Goal: Task Accomplishment & Management: Complete application form

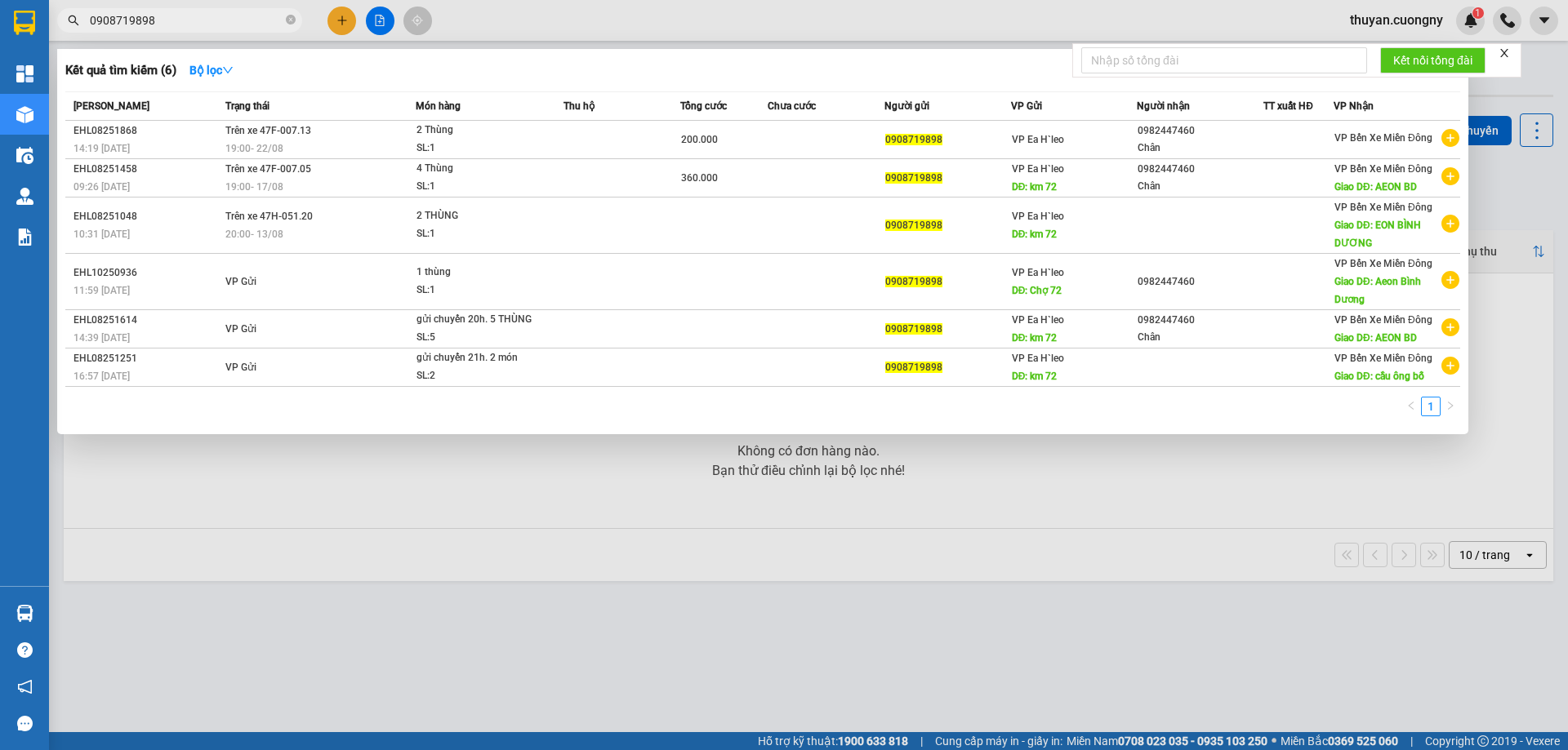
click at [203, 17] on input "0908719898" at bounding box center [186, 20] width 193 height 18
drag, startPoint x: 0, startPoint y: 0, endPoint x: 185, endPoint y: 21, distance: 186.2
click at [185, 21] on input "0908719898" at bounding box center [186, 20] width 193 height 18
type input "0909933932"
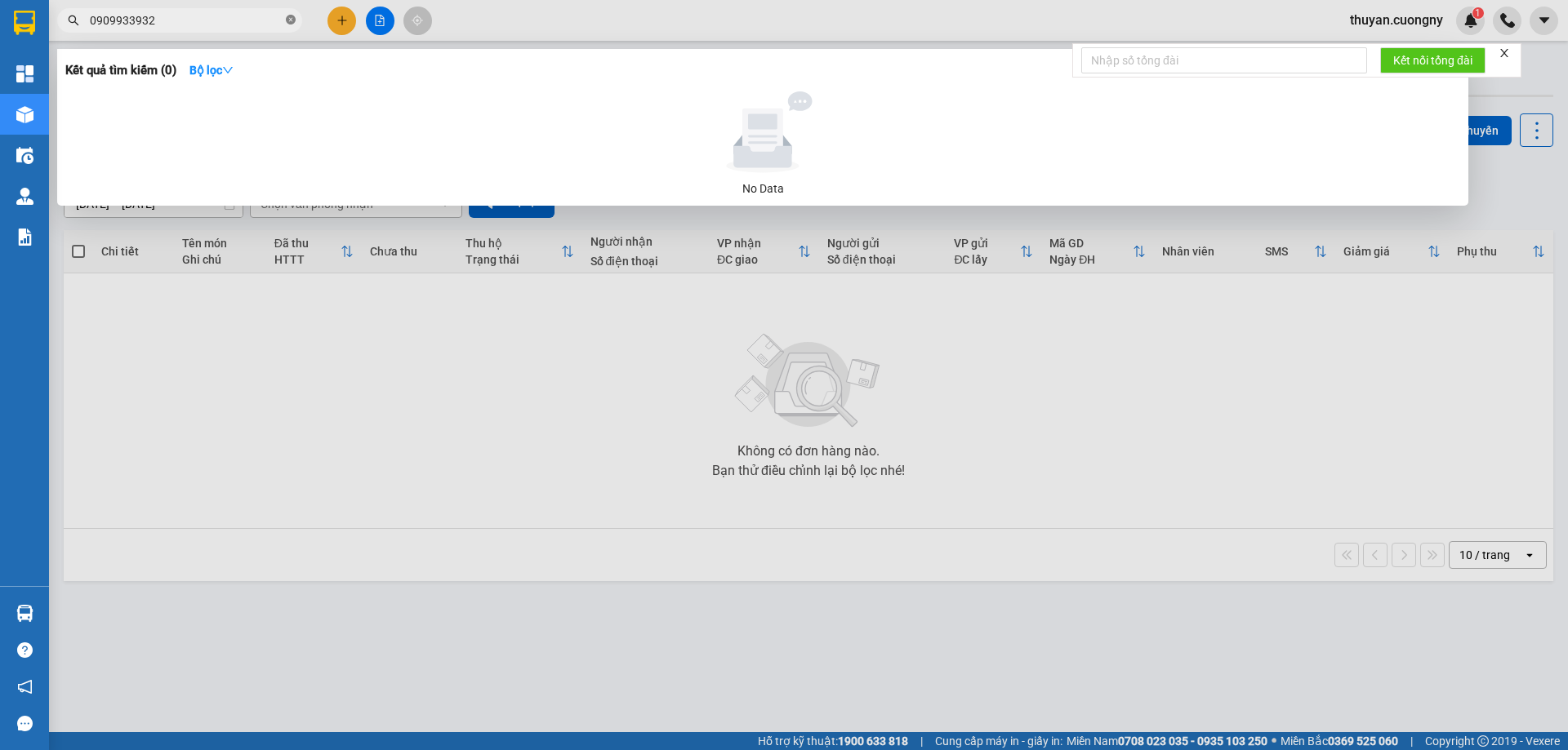
click at [291, 20] on icon "close-circle" at bounding box center [290, 19] width 9 height 9
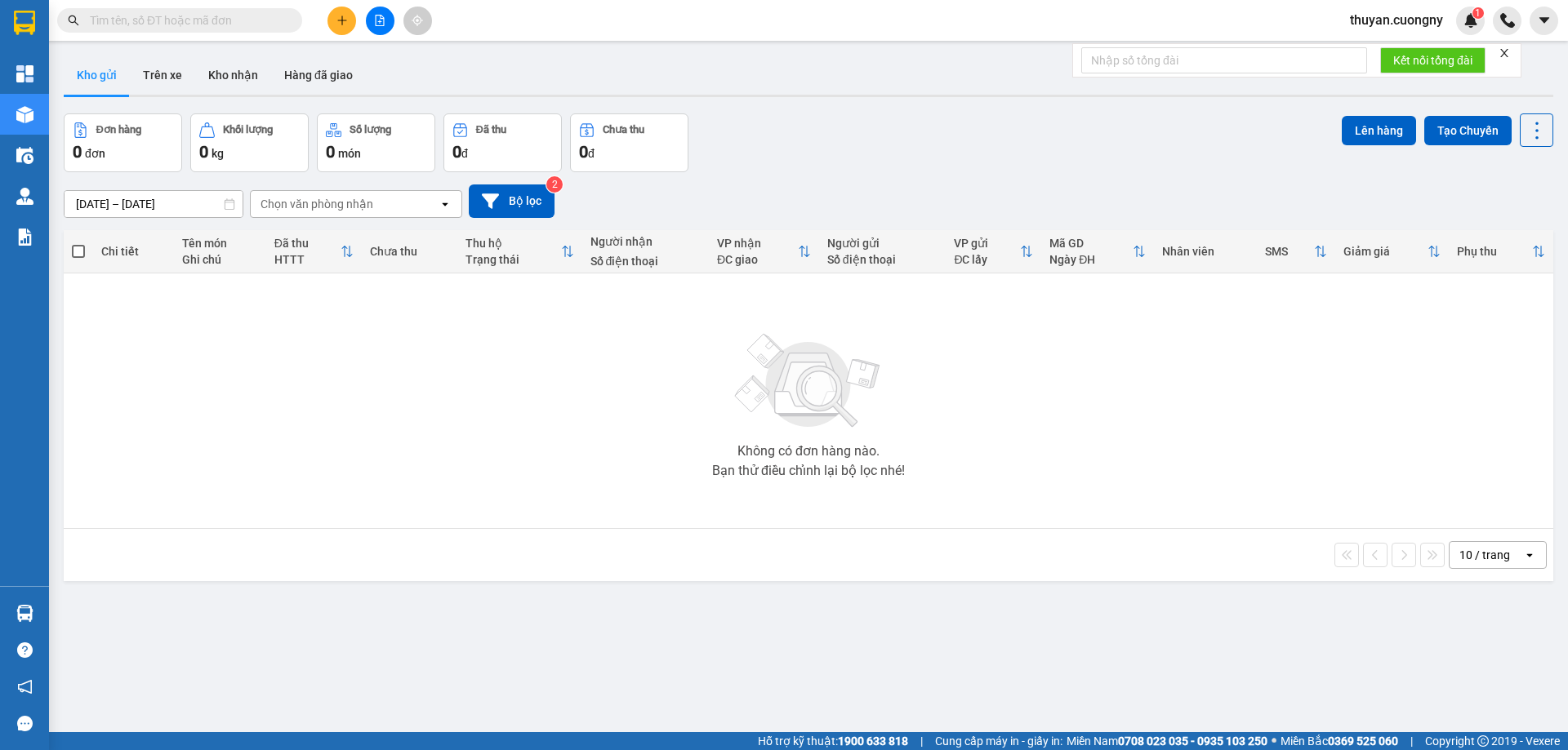
click at [240, 23] on input "text" at bounding box center [186, 20] width 193 height 18
click at [192, 25] on input "text" at bounding box center [186, 20] width 193 height 18
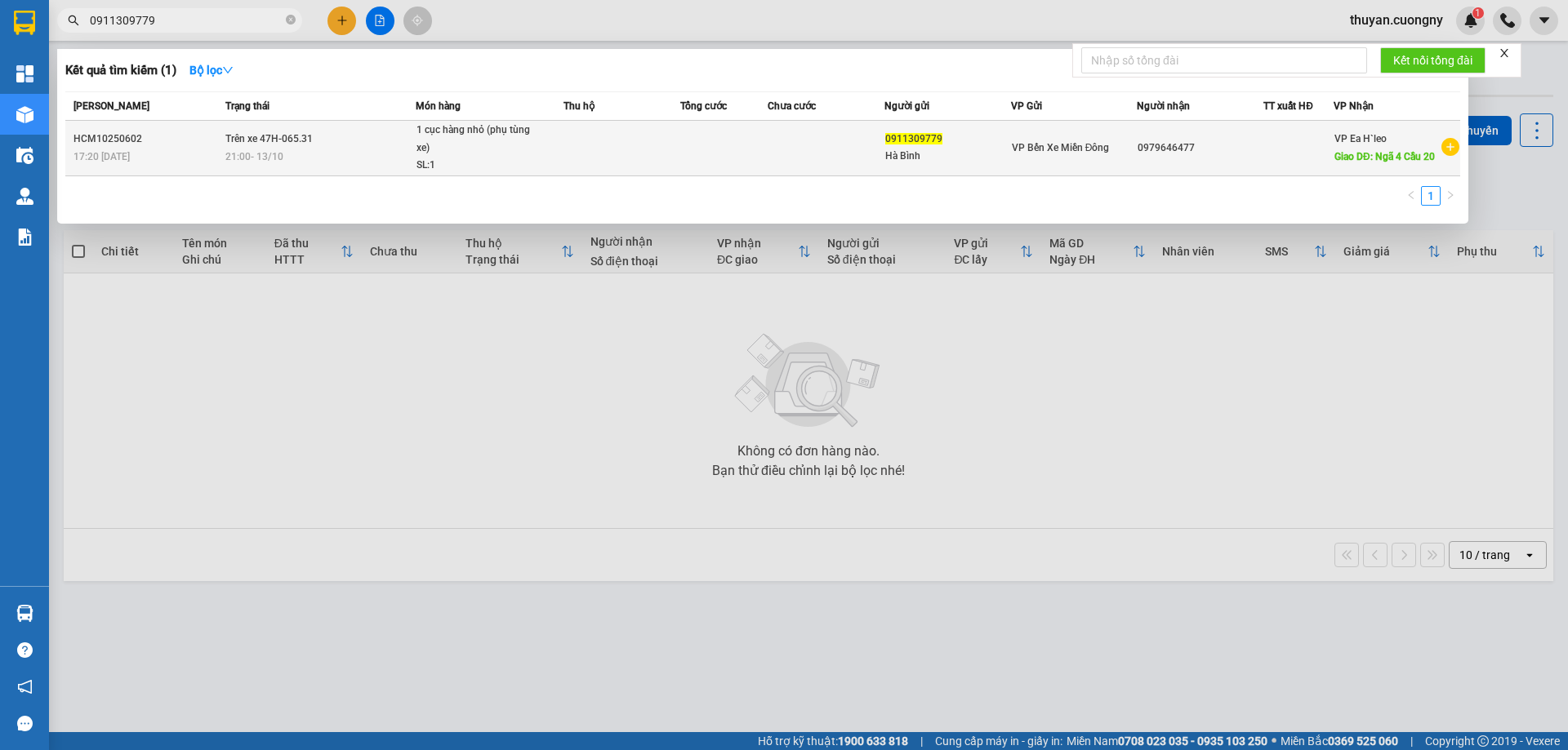
type input "0911309779"
click at [575, 144] on td at bounding box center [622, 148] width 117 height 55
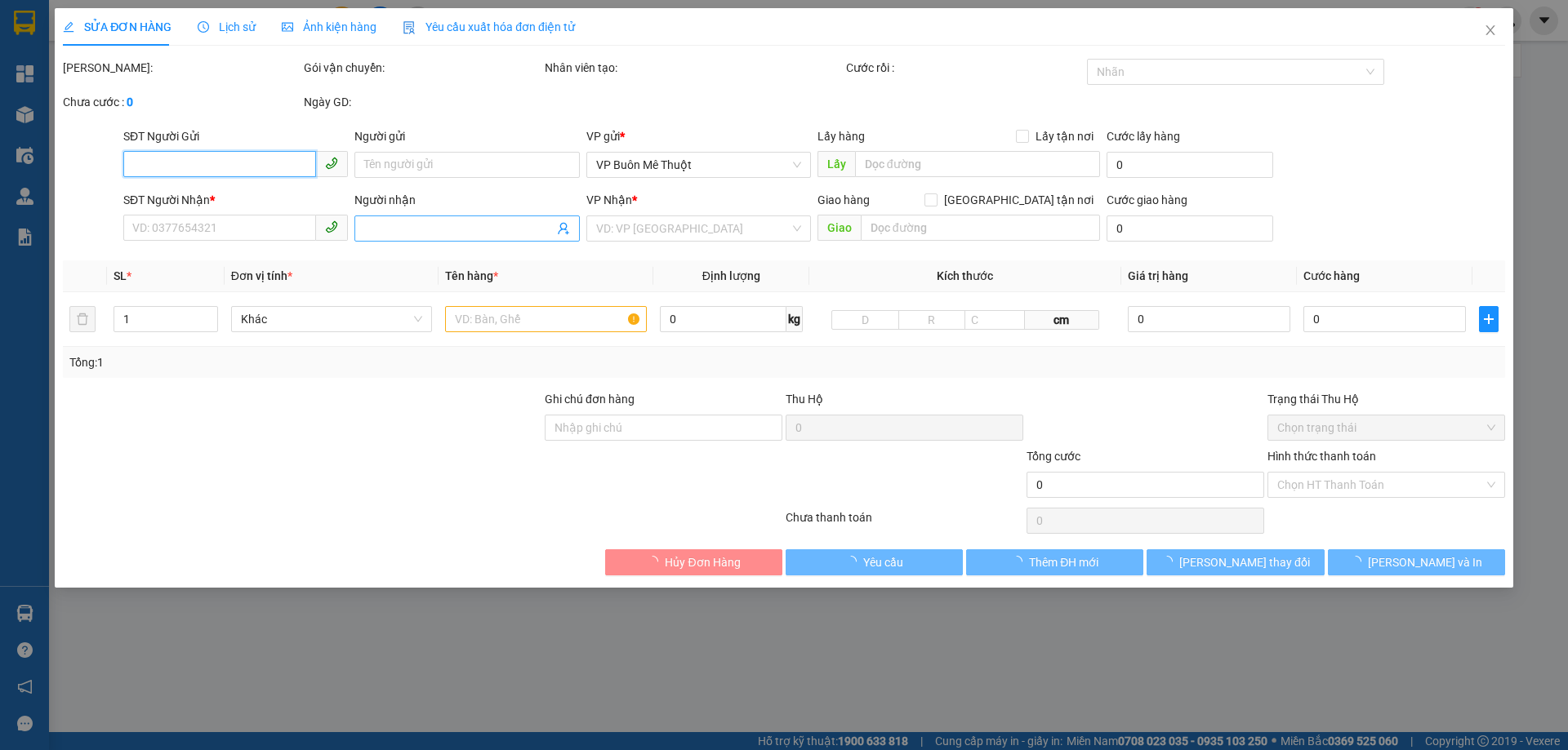
type input "0911309779"
type input "Hà Bình"
type input "0979646477"
type input "Ngã 4 Cầu 20"
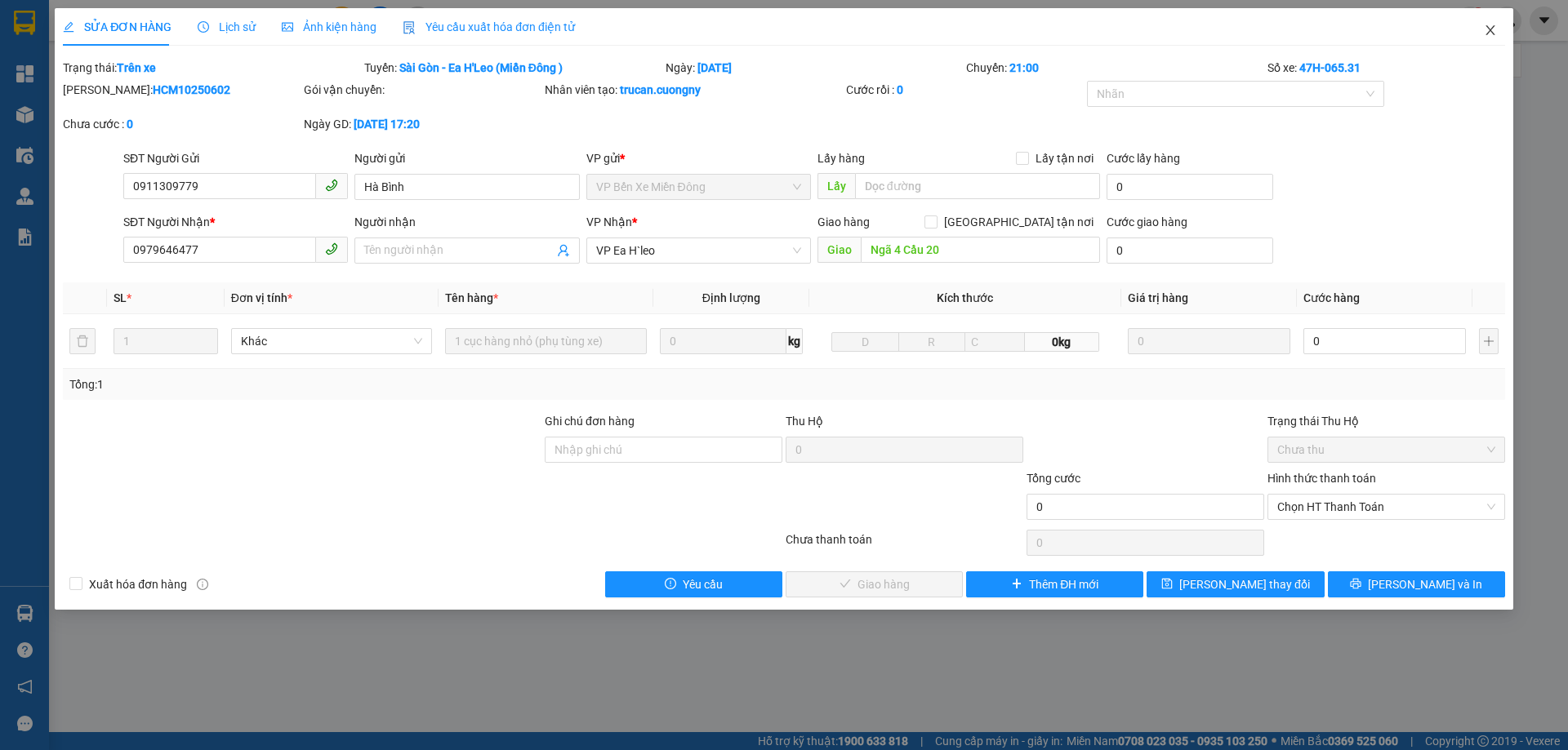
click at [1498, 27] on span "Close" at bounding box center [1490, 32] width 46 height 46
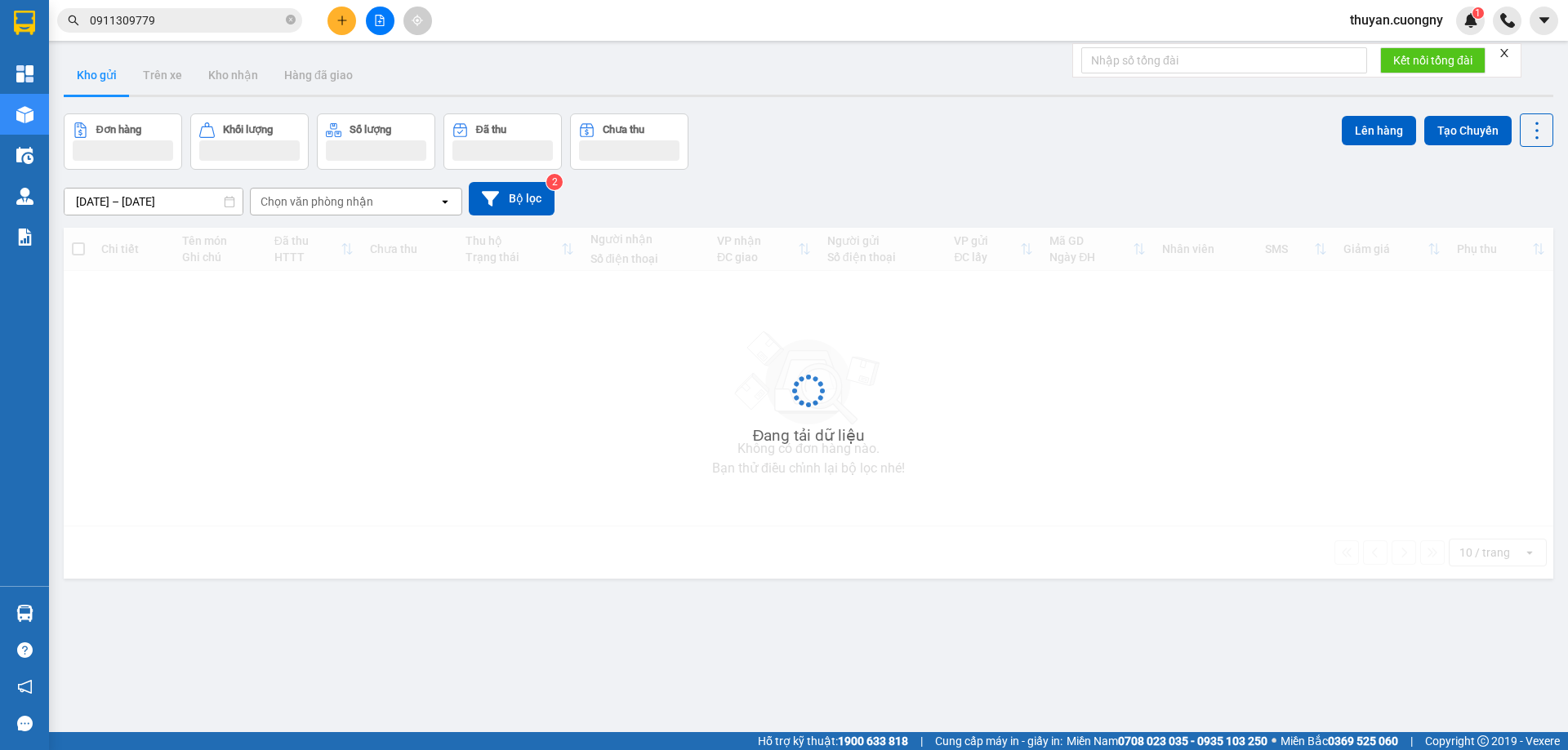
click at [171, 28] on input "0911309779" at bounding box center [186, 20] width 193 height 18
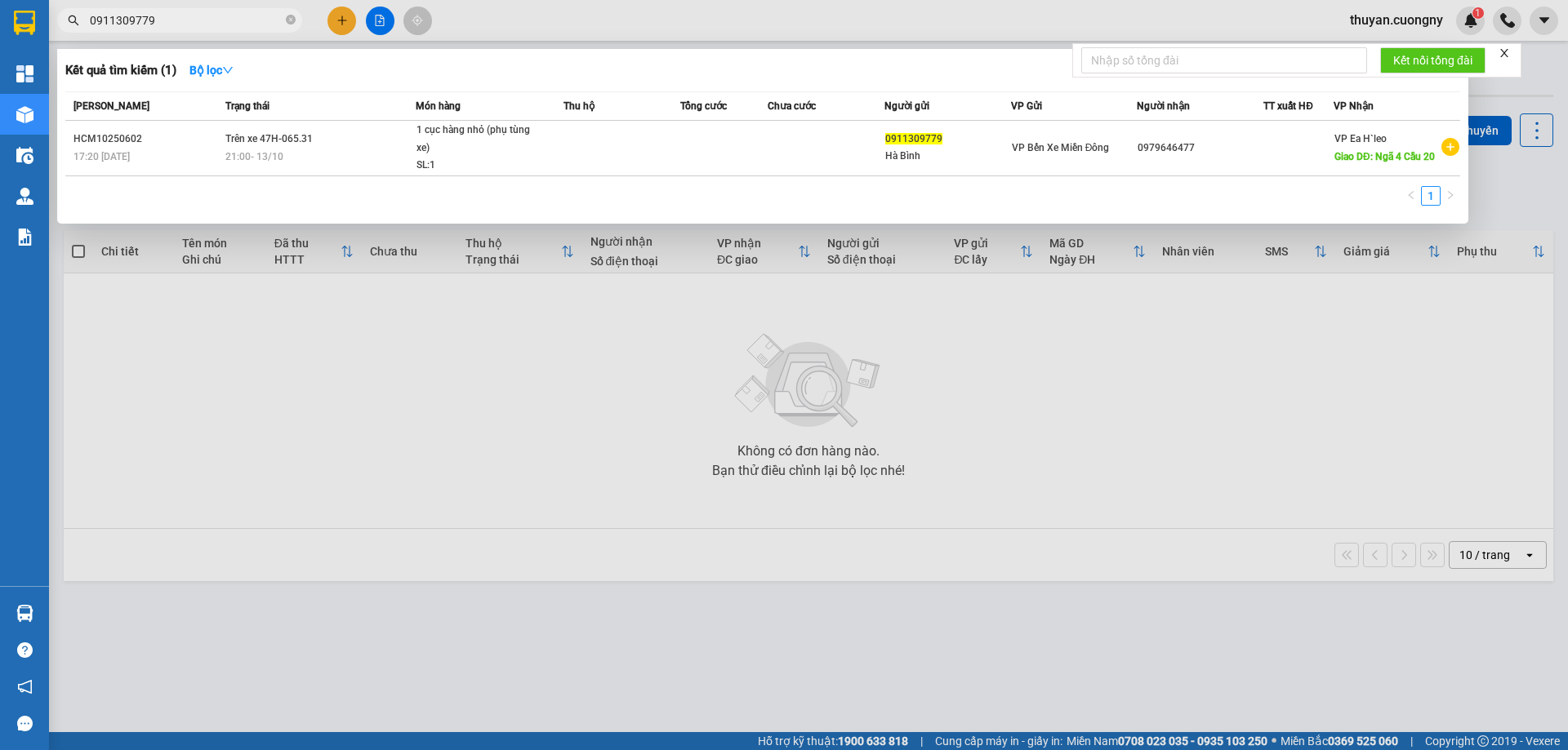
click at [171, 28] on input "0911309779" at bounding box center [186, 20] width 193 height 18
paste input "07850937"
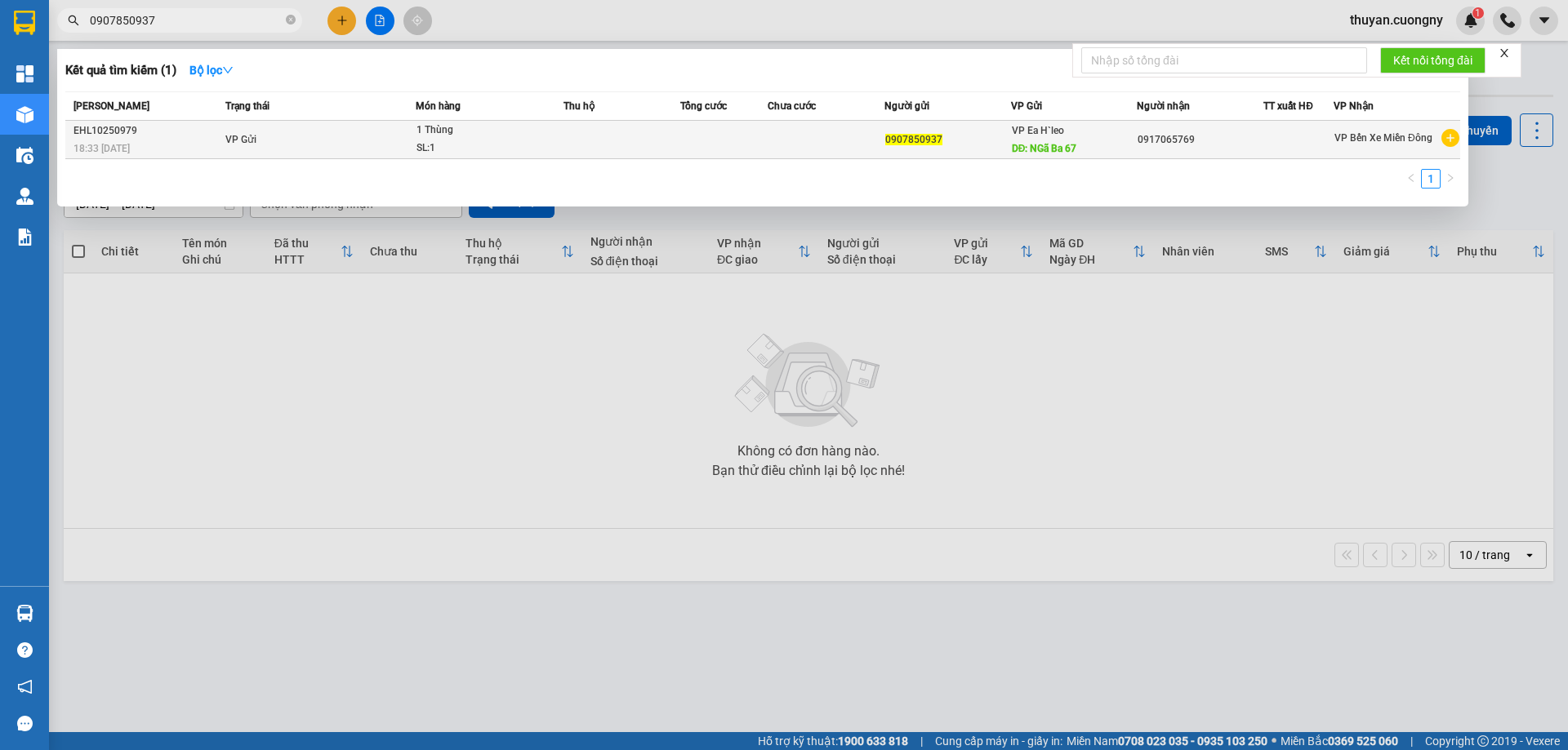
type input "0907850937"
click at [664, 125] on td at bounding box center [622, 140] width 117 height 38
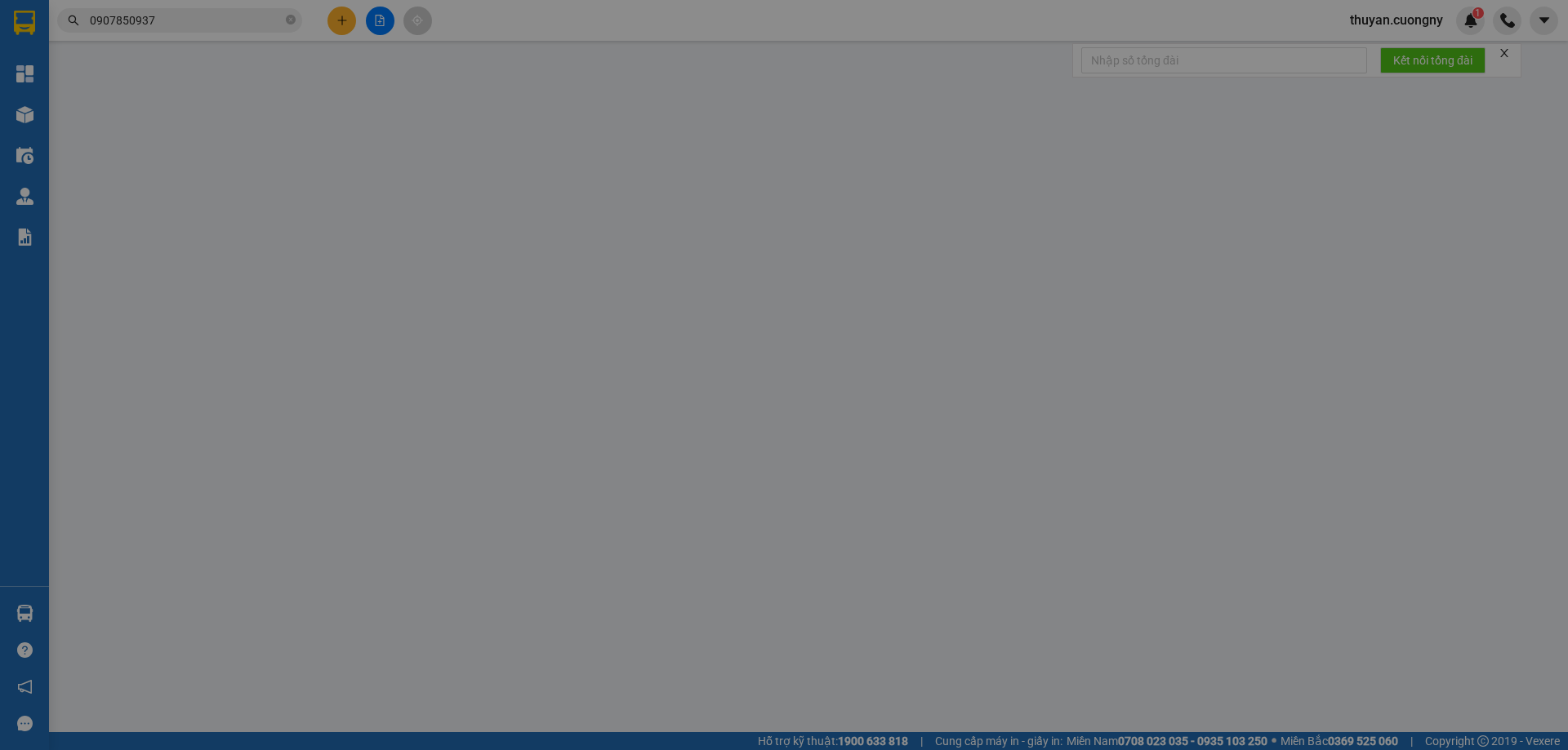
type input "0907850937"
type input "NGã Ba 67"
type input "0917065769"
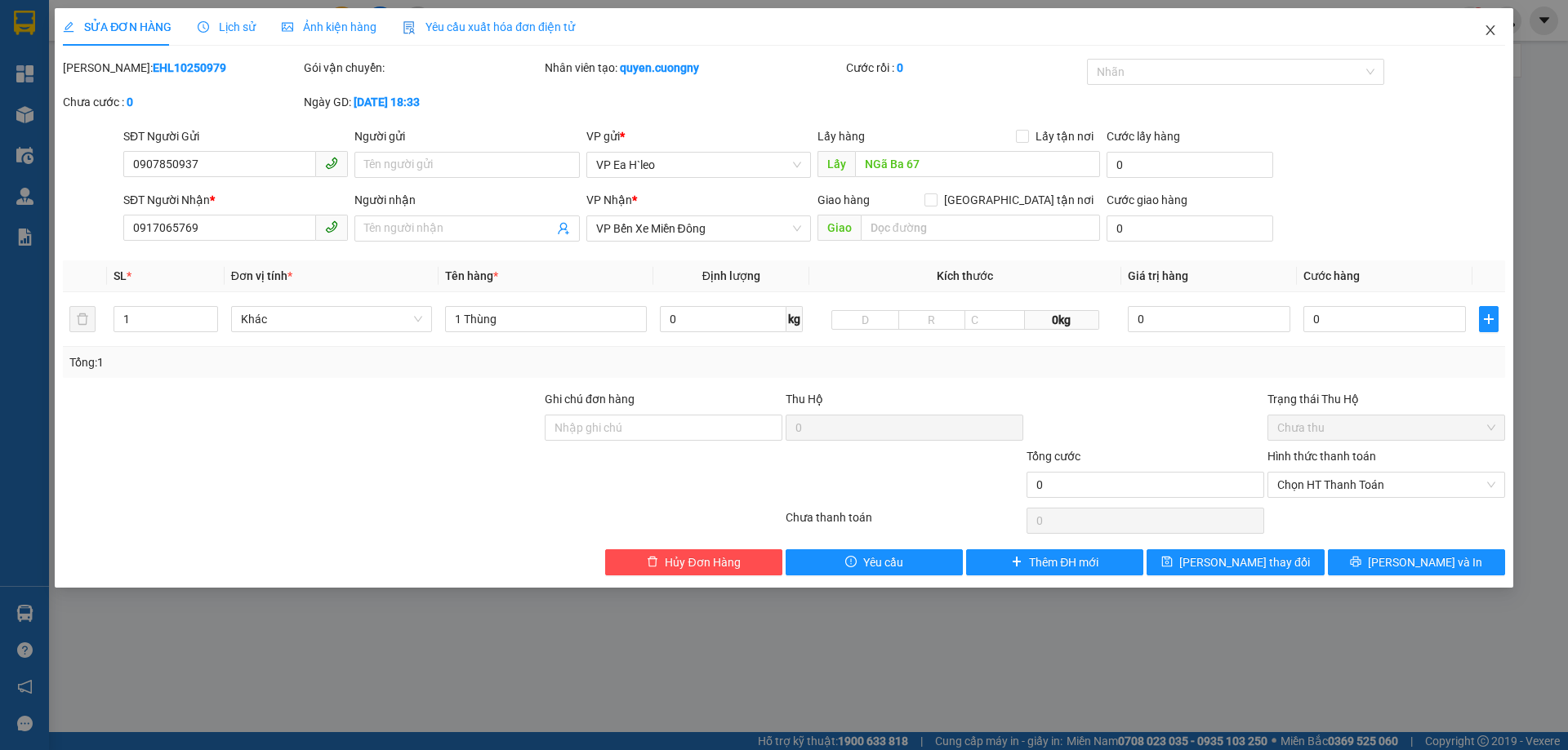
click at [1493, 30] on icon "close" at bounding box center [1490, 30] width 13 height 13
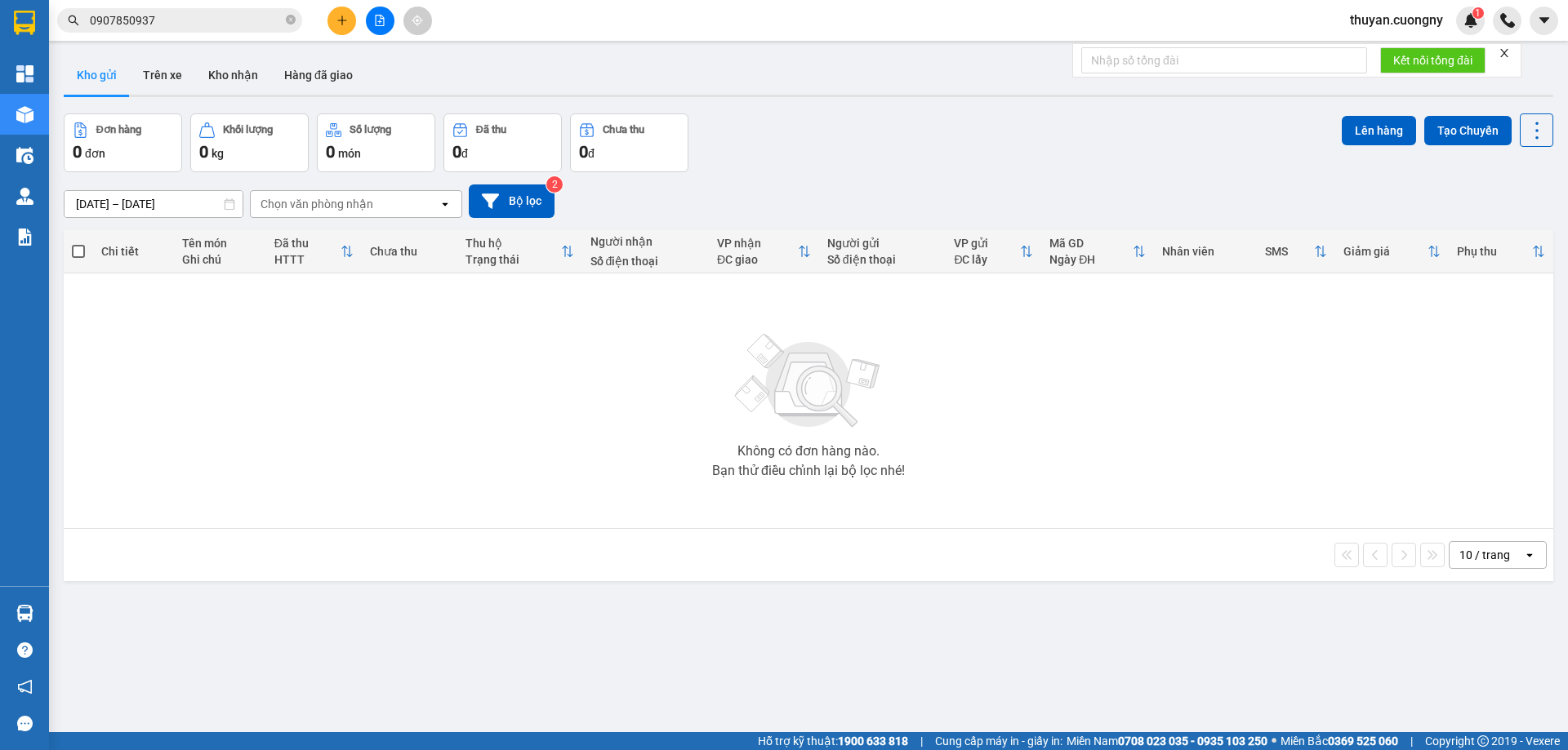
drag, startPoint x: 292, startPoint y: 15, endPoint x: 211, endPoint y: 16, distance: 81.0
click at [291, 16] on icon "close-circle" at bounding box center [290, 19] width 9 height 9
click at [202, 17] on input "text" at bounding box center [186, 20] width 193 height 18
paste input "0354786251"
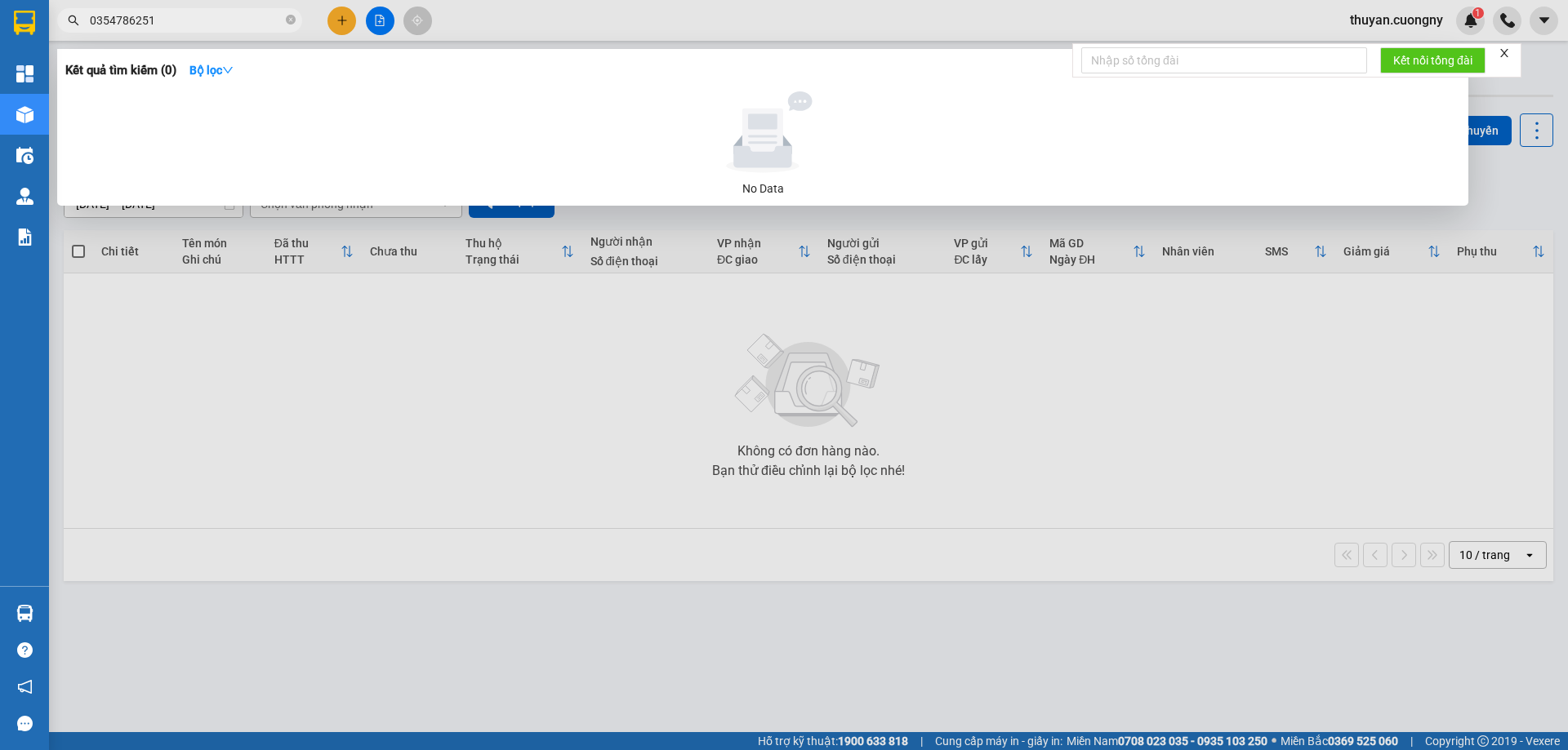
click at [162, 17] on input "0354786251" at bounding box center [186, 20] width 193 height 18
type input "0354786251"
